Goal: Information Seeking & Learning: Learn about a topic

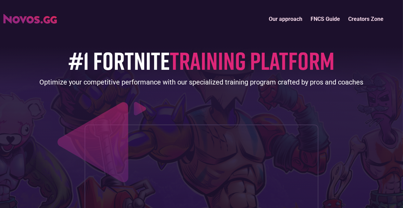
click at [174, 113] on div "#1 FORTNITE TRAINING PLATFORM Optimize your competitive performance with our sp…" at bounding box center [201, 144] width 396 height 236
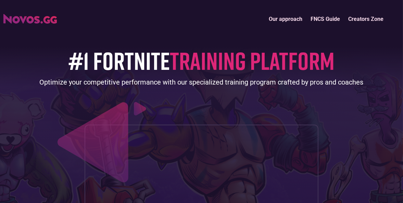
click at [334, 19] on link "FNCS Guide" at bounding box center [325, 19] width 38 height 15
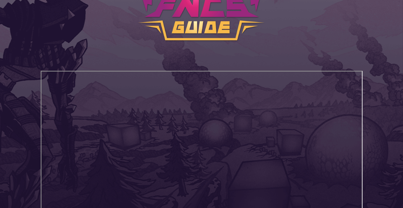
scroll to position [103, 0]
